Goal: Information Seeking & Learning: Learn about a topic

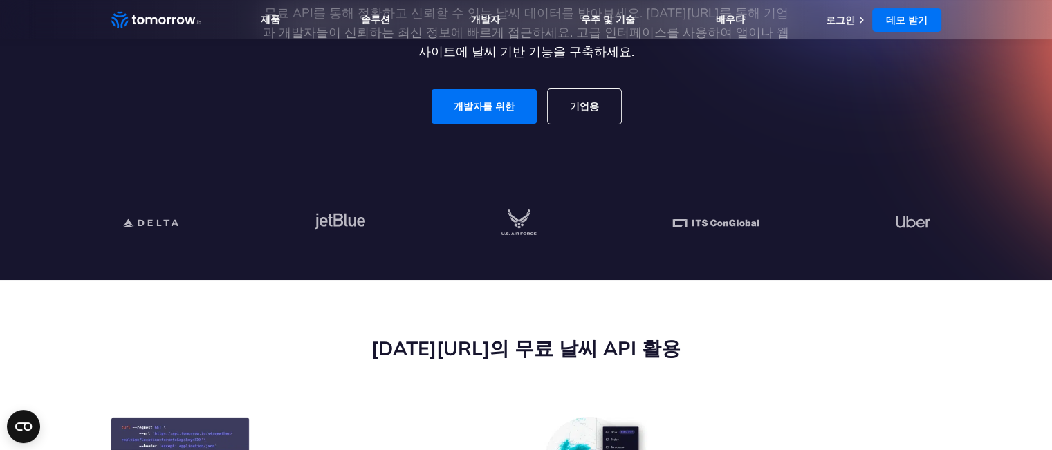
scroll to position [43, 0]
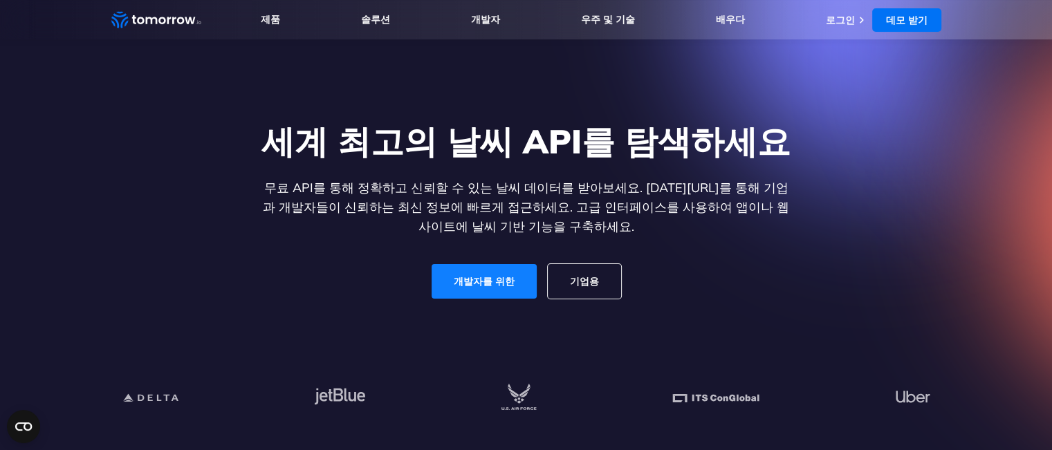
click at [490, 277] on font "개발자를 위한" at bounding box center [484, 281] width 61 height 12
click at [597, 288] on link "기업용" at bounding box center [584, 281] width 73 height 35
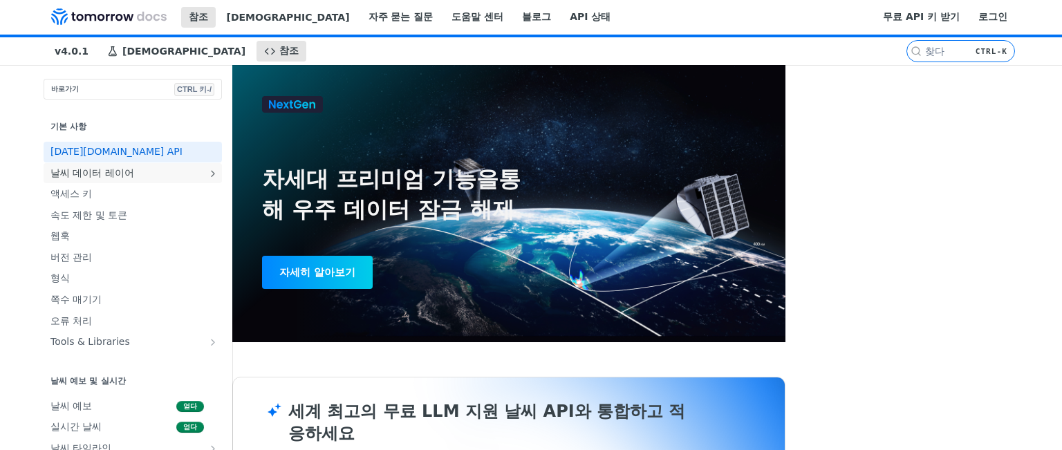
click at [75, 178] on font "날씨 데이터 레이어" at bounding box center [92, 172] width 84 height 11
